Goal: Transaction & Acquisition: Purchase product/service

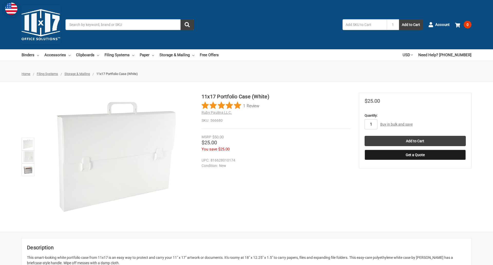
click at [371, 124] on input "1" at bounding box center [370, 124] width 13 height 10
type input "3"
click at [415, 155] on button "Get a Quote" at bounding box center [414, 155] width 101 height 10
click at [415, 141] on input "Add to Cart" at bounding box center [414, 141] width 101 height 10
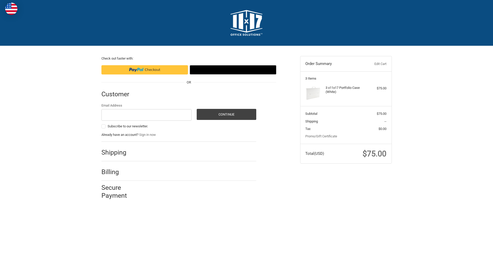
click at [146, 115] on input "Email Address" at bounding box center [146, 115] width 90 height 12
type input "[EMAIL_ADDRESS][DOMAIN_NAME]"
click at [226, 114] on button "Continue" at bounding box center [227, 114] width 60 height 11
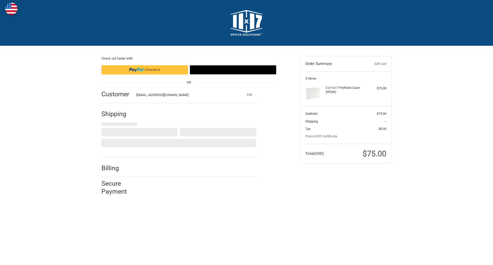
select select "US"
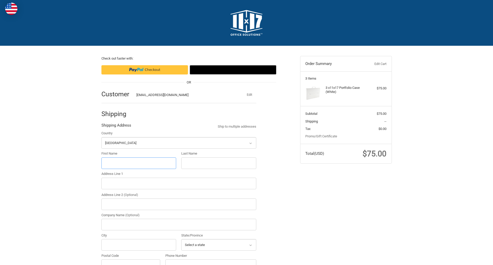
click at [139, 163] on input "First Name" at bounding box center [138, 163] width 75 height 12
type input "reflectiz"
click at [218, 163] on input "Last Name" at bounding box center [218, 163] width 75 height 12
type input "bigcommerce"
click at [131, 259] on input "Postal Code" at bounding box center [130, 265] width 59 height 12
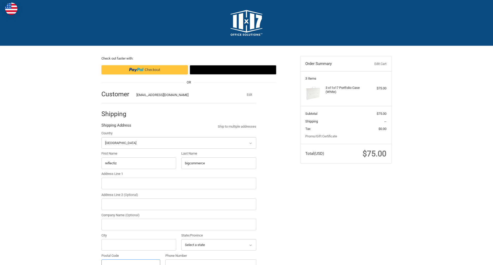
scroll to position [6, 0]
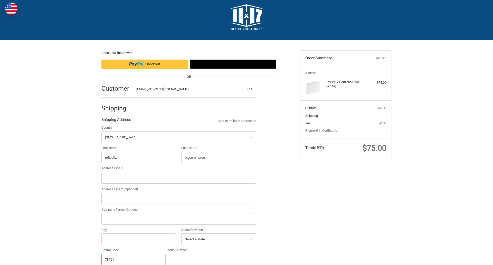
click at [131, 259] on input "78701" at bounding box center [130, 260] width 59 height 12
type input "78701"
click at [179, 178] on input "Address Line 1" at bounding box center [178, 178] width 155 height 12
type input "11305 4 Points Dr Building 2, Suite 100"
click at [116, 121] on legend "Shipping Address" at bounding box center [116, 121] width 30 height 8
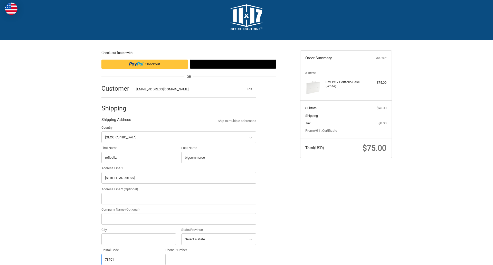
click at [131, 259] on input "78701" at bounding box center [130, 260] width 59 height 12
type input "78701"
select select "[GEOGRAPHIC_DATA]"
click at [179, 198] on input "Address Line 2 (Optional)" at bounding box center [178, 199] width 155 height 12
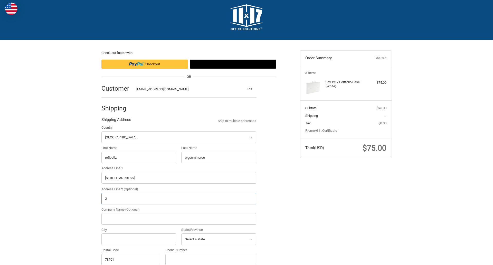
type input "2"
click at [139, 239] on input "City" at bounding box center [138, 239] width 75 height 12
click at [139, 239] on input "Austin" at bounding box center [138, 239] width 75 height 12
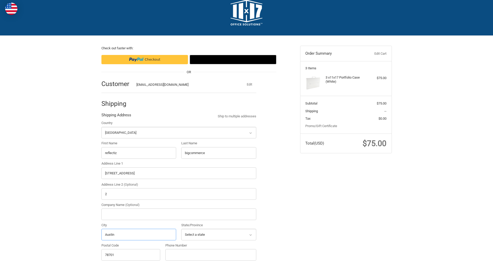
scroll to position [160, 0]
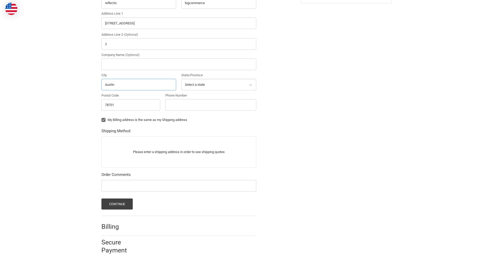
type input "Austin"
click at [210, 105] on input "Phone Number" at bounding box center [210, 105] width 91 height 12
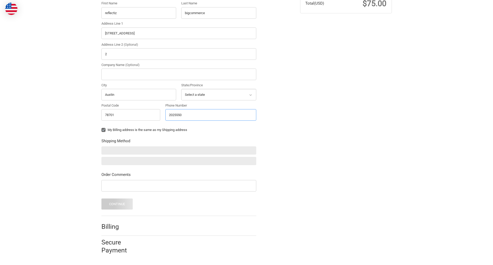
scroll to position [150, 0]
type input "2025550150"
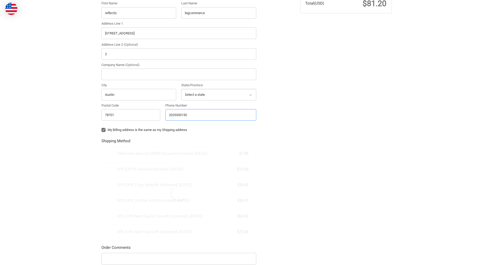
scroll to position [160, 0]
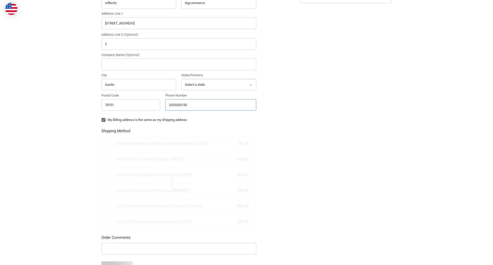
radio input "true"
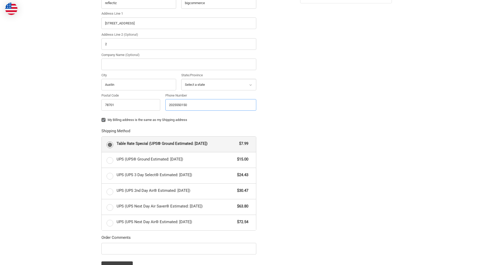
type input "2025550150"
click at [179, 64] on input "Company Name (Optional)" at bounding box center [178, 65] width 155 height 12
type input "bigcommerce"
click at [101, 124] on form "Country Select a country Afghanistan Åland Islands Albania Algeria American Sam…" at bounding box center [178, 121] width 155 height 302
click at [101, 255] on form "Country Select a country Afghanistan Åland Islands Albania Algeria American Sam…" at bounding box center [178, 121] width 155 height 302
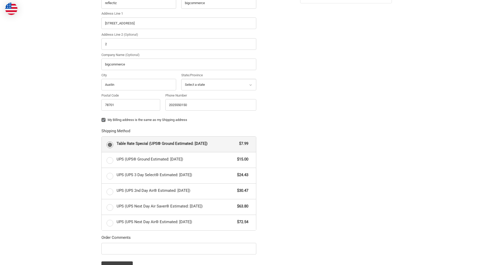
scroll to position [223, 0]
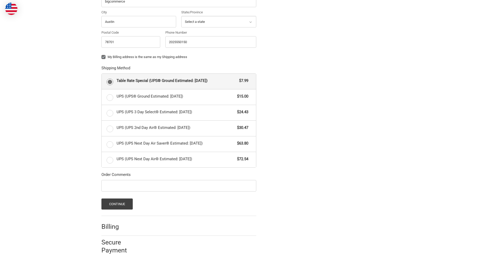
click at [179, 81] on span "Table Rate Special (UPS® Ground Estimated: Mon, Aug 25)" at bounding box center [177, 81] width 120 height 6
click at [102, 74] on input "Table Rate Special (UPS® Ground Estimated: Mon, Aug 25) $7.99" at bounding box center [102, 74] width 0 height 0
click at [117, 204] on button "Continue" at bounding box center [117, 203] width 32 height 11
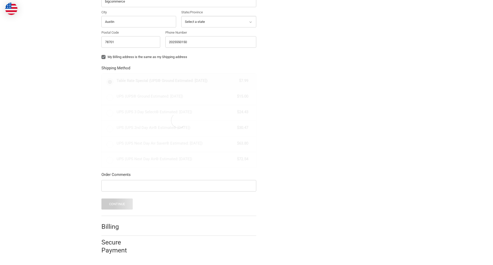
scroll to position [0, 0]
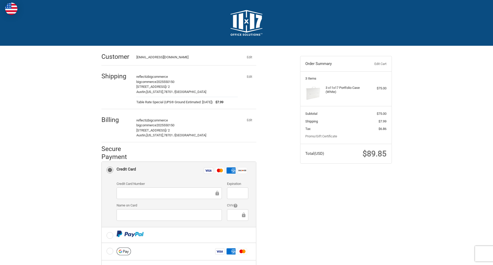
click at [179, 183] on label "Credit Card Number" at bounding box center [169, 183] width 105 height 5
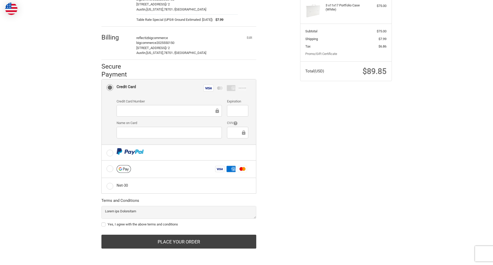
click at [179, 224] on label "Yes, I agree with the above terms and conditions" at bounding box center [178, 224] width 155 height 4
click at [102, 222] on input "Yes, I agree with the above terms and conditions" at bounding box center [101, 222] width 0 height 0
checkbox input "true"
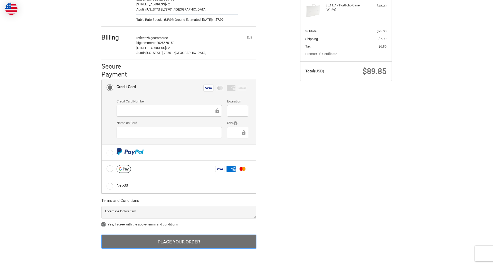
click at [179, 242] on button "Place Your Order" at bounding box center [178, 242] width 155 height 14
